Goal: Task Accomplishment & Management: Use online tool/utility

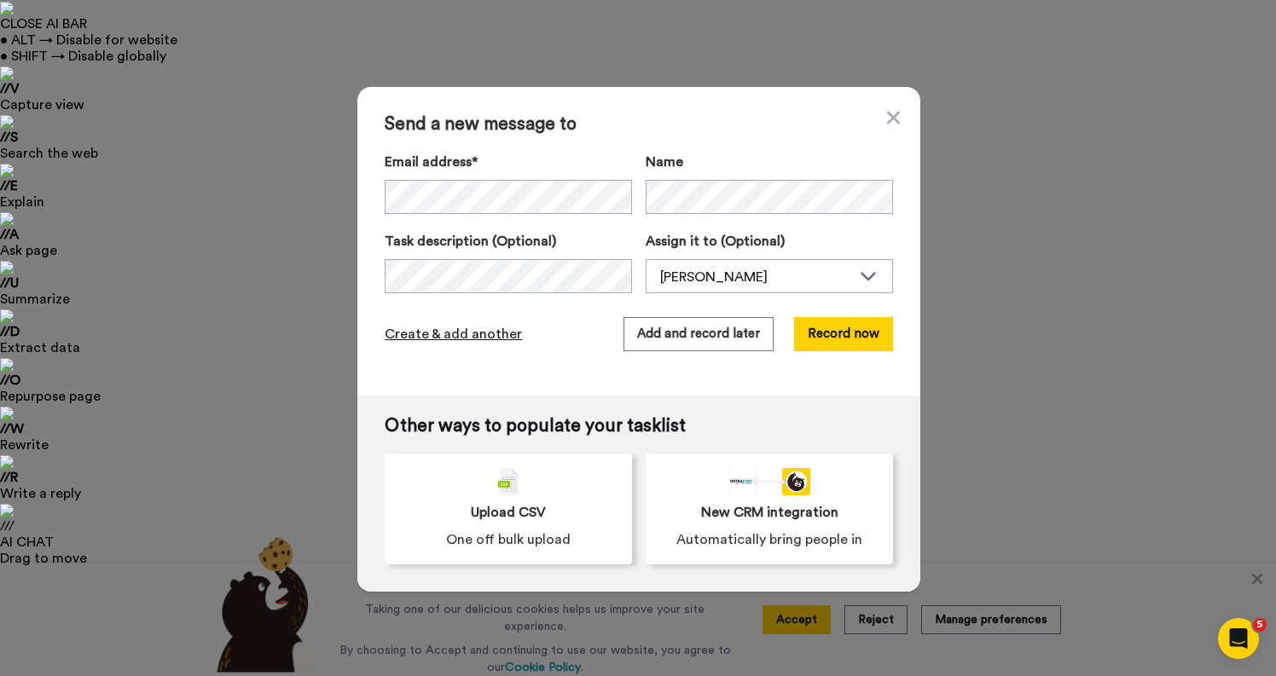
click at [450, 336] on span "Create & add another" at bounding box center [453, 334] width 137 height 20
click at [426, 338] on span "Create & add another" at bounding box center [453, 334] width 137 height 20
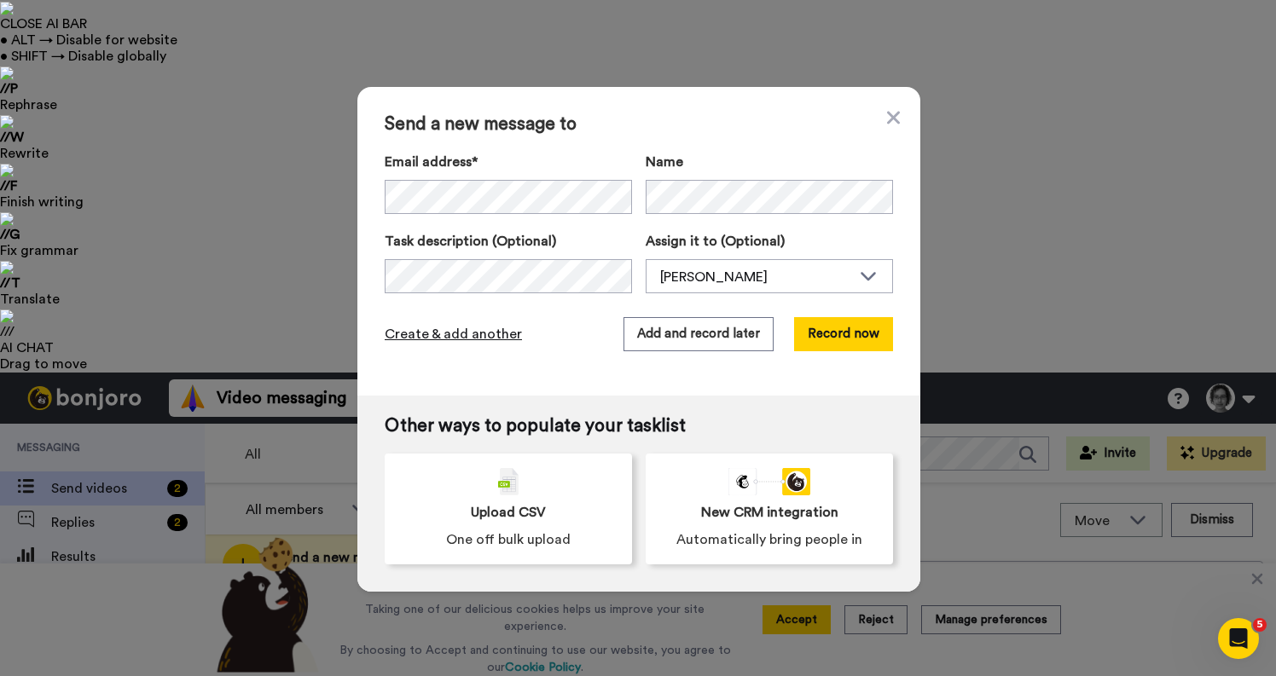
click at [426, 333] on span "Create & add another" at bounding box center [453, 334] width 137 height 20
click at [469, 336] on span "Create & add another" at bounding box center [453, 334] width 137 height 20
click at [697, 330] on button "Add and record later" at bounding box center [698, 334] width 150 height 34
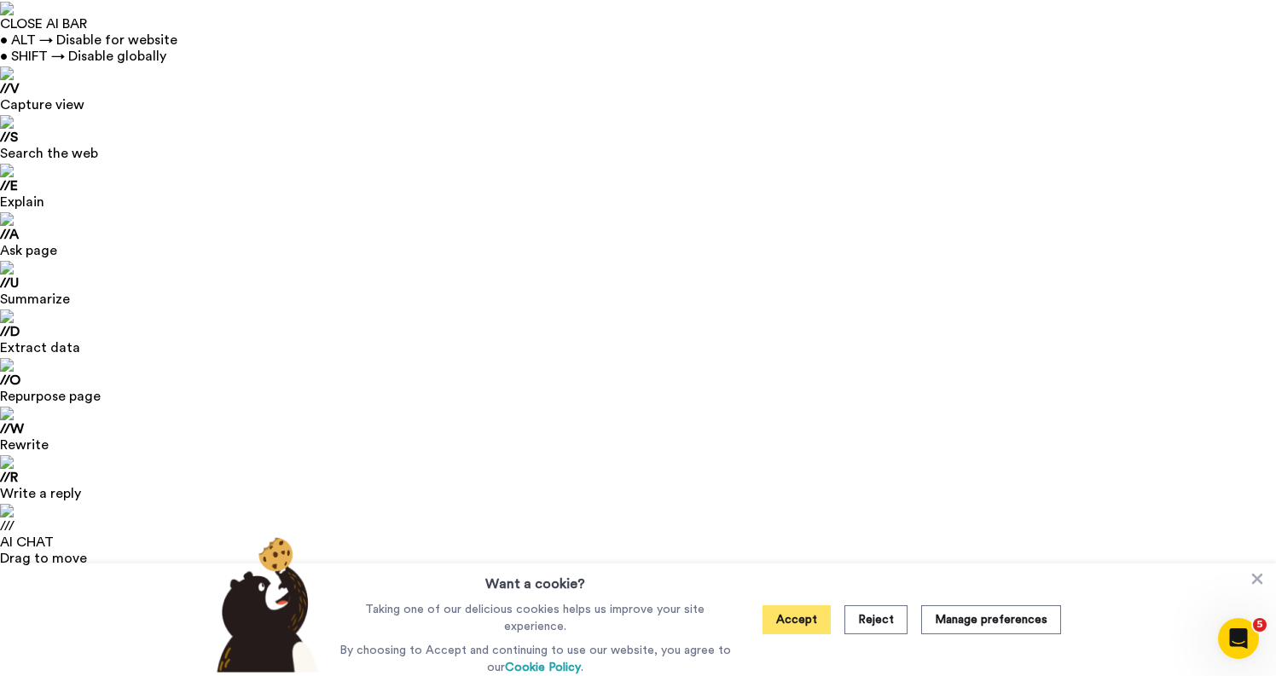
click at [797, 622] on button "Accept" at bounding box center [796, 620] width 68 height 29
